Goal: Transaction & Acquisition: Purchase product/service

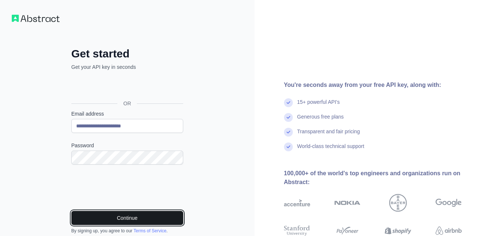
click at [141, 217] on button "Continue" at bounding box center [127, 218] width 112 height 14
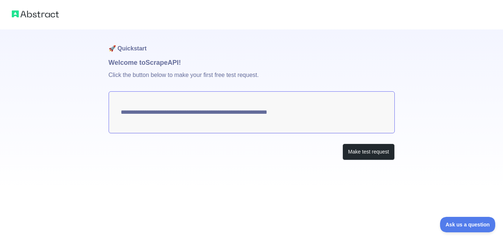
click at [276, 113] on textarea "**********" at bounding box center [252, 112] width 286 height 42
click at [353, 151] on button "Make test request" at bounding box center [368, 152] width 52 height 17
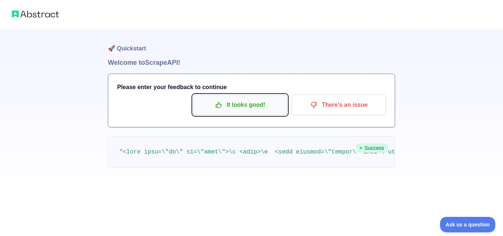
click at [273, 107] on p "It looks good!" at bounding box center [239, 105] width 83 height 13
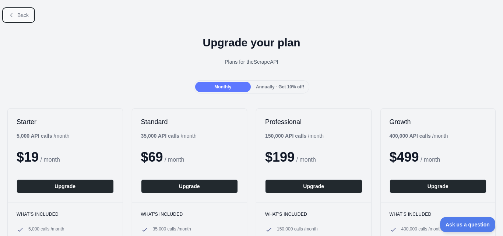
click at [23, 17] on span "Back" at bounding box center [22, 15] width 11 height 6
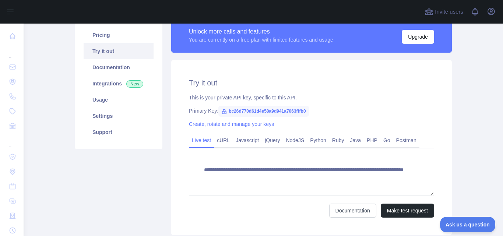
scroll to position [64, 0]
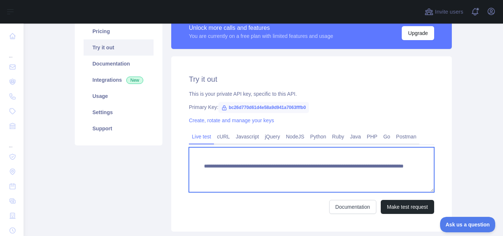
click at [263, 174] on textarea "**********" at bounding box center [311, 169] width 245 height 45
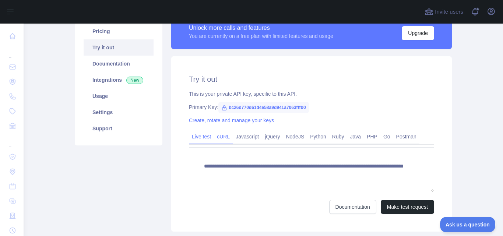
click at [219, 139] on link "cURL" at bounding box center [223, 137] width 19 height 12
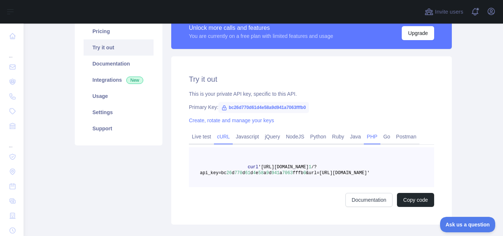
click at [366, 139] on link "PHP" at bounding box center [372, 137] width 17 height 12
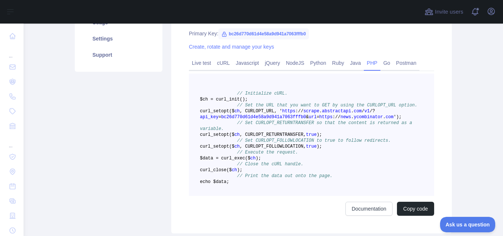
scroll to position [125, 0]
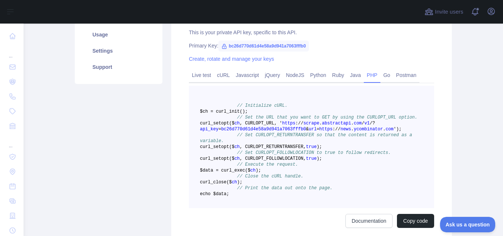
drag, startPoint x: 271, startPoint y: 204, endPoint x: 231, endPoint y: 113, distance: 99.7
click at [231, 113] on pre "// Initialize cURL. $ch = curl _init() ; // Set the URL that you want to GET by…" at bounding box center [311, 147] width 245 height 122
copy code "$ch = curl _init() ; // Set the URL that you want to GET by using the CURLOPT_U…"
click at [155, 145] on div "Pricing Try it out Documentation Integrations New Usage Settings Support" at bounding box center [118, 99] width 96 height 293
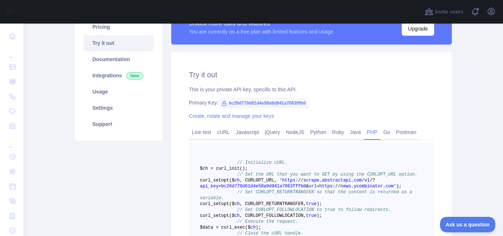
scroll to position [10, 0]
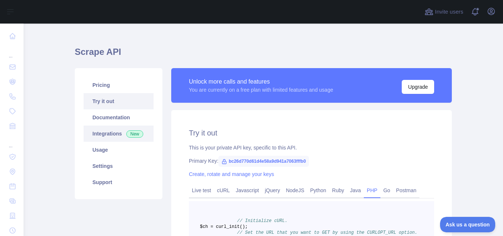
click at [106, 136] on link "Integrations New" at bounding box center [119, 133] width 70 height 16
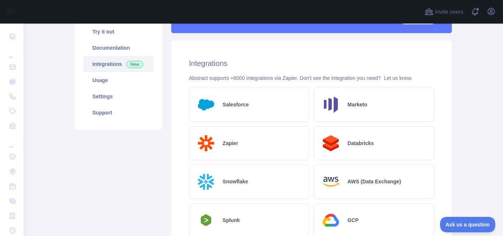
scroll to position [76, 0]
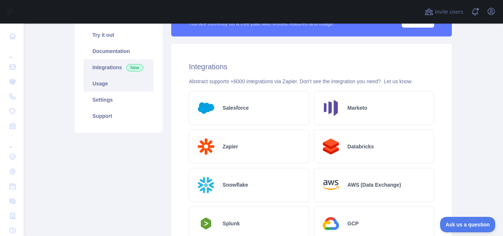
click at [114, 86] on link "Usage" at bounding box center [119, 83] width 70 height 16
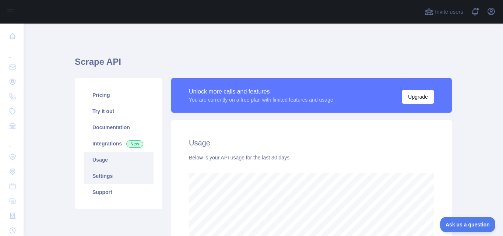
click at [106, 173] on link "Settings" at bounding box center [119, 176] width 70 height 16
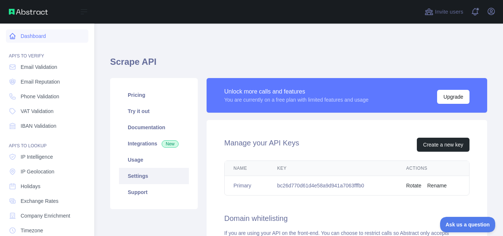
click at [40, 34] on link "Dashboard" at bounding box center [47, 35] width 82 height 13
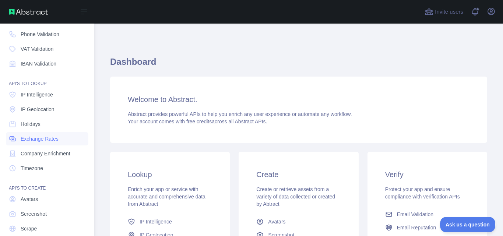
scroll to position [88, 0]
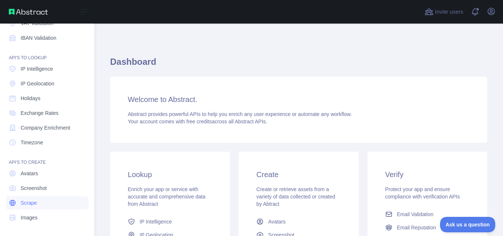
click at [27, 202] on span "Scrape" at bounding box center [29, 202] width 16 height 7
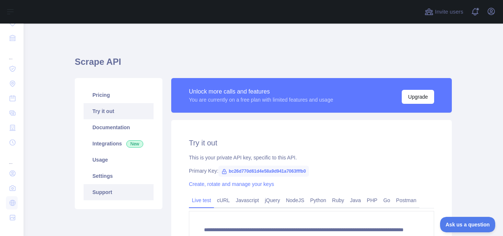
click at [102, 185] on link "Support" at bounding box center [119, 192] width 70 height 16
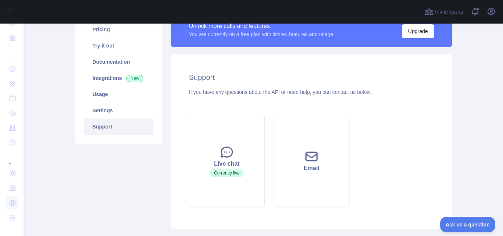
scroll to position [91, 0]
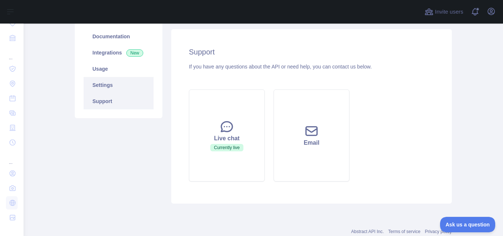
click at [98, 77] on link "Settings" at bounding box center [119, 85] width 70 height 16
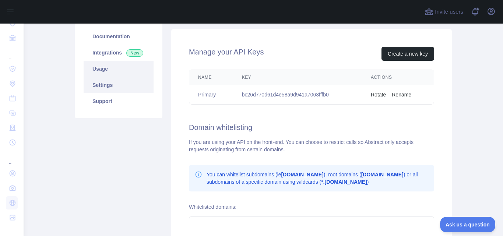
click at [107, 72] on link "Usage" at bounding box center [119, 69] width 70 height 16
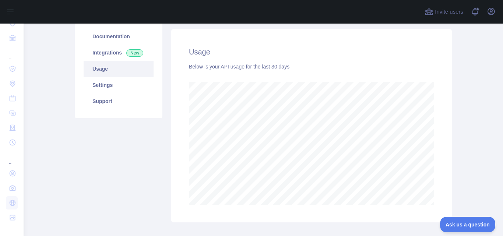
scroll to position [212, 474]
click at [115, 53] on link "Integrations New" at bounding box center [119, 53] width 70 height 16
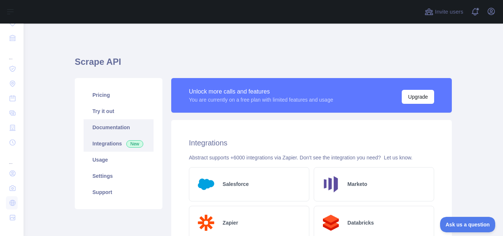
click at [129, 130] on link "Documentation" at bounding box center [119, 127] width 70 height 16
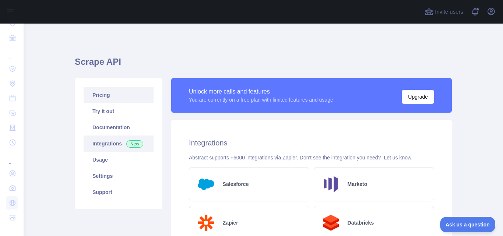
click at [106, 99] on link "Pricing" at bounding box center [119, 95] width 70 height 16
